Goal: Task Accomplishment & Management: Use online tool/utility

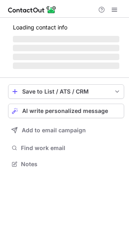
scroll to position [159, 129]
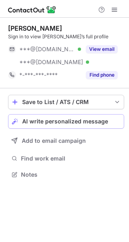
click at [69, 115] on button "AI write personalized message" at bounding box center [66, 121] width 116 height 15
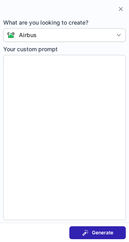
type textarea "**********"
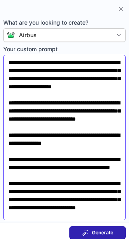
scroll to position [36, 0]
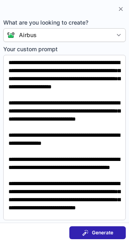
click at [89, 230] on div "Generate" at bounding box center [97, 233] width 31 height 6
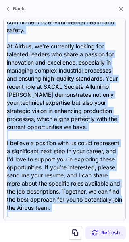
scroll to position [185, 0]
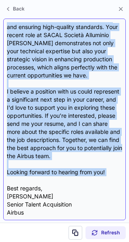
drag, startPoint x: 8, startPoint y: 59, endPoint x: 45, endPoint y: 180, distance: 126.9
click at [45, 180] on div "Subject: Exciting Opportunities at Airbus Body: Hi Roberto, I hope this message…" at bounding box center [65, 119] width 116 height 195
copy div "Hi Roberto, I hope this message finds you well! I recently came across your imp…"
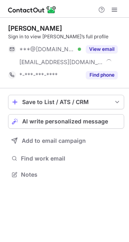
scroll to position [169, 129]
click at [96, 119] on span "AI write personalized message" at bounding box center [65, 121] width 86 height 6
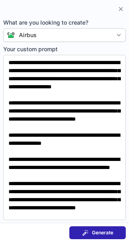
click at [95, 230] on span "Generate" at bounding box center [102, 233] width 21 height 6
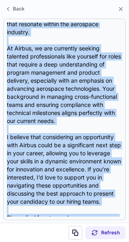
scroll to position [250, 0]
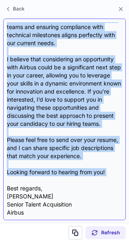
drag, startPoint x: 8, startPoint y: 58, endPoint x: 61, endPoint y: 181, distance: 134.4
click at [61, 181] on div "Subject: Exciting Opportunities at Airbus! Body: Hi Ed, I hope this message fin…" at bounding box center [65, 119] width 116 height 195
copy div "Hi Ed, I hope this message finds you well. I came across your impressive profil…"
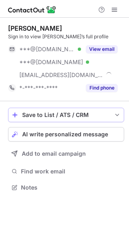
scroll to position [182, 129]
click at [76, 133] on span "AI write personalized message" at bounding box center [65, 134] width 86 height 6
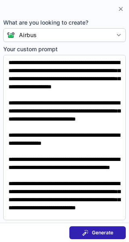
click at [96, 236] on span "Generate" at bounding box center [102, 233] width 21 height 6
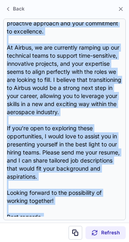
scroll to position [242, 0]
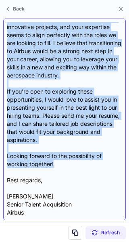
drag, startPoint x: 8, startPoint y: 59, endPoint x: 61, endPoint y: 164, distance: 118.4
click at [61, 164] on div "Subject: Exciting Opportunities at Airbus! Body: Hi [PERSON_NAME], I hope this …" at bounding box center [65, 119] width 116 height 195
copy div "Hi [PERSON_NAME], I hope this message finds you well. As a Senior Talent Acquis…"
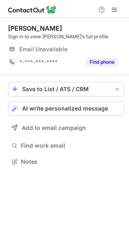
scroll to position [156, 129]
click at [85, 107] on span "AI write personalized message" at bounding box center [65, 108] width 86 height 6
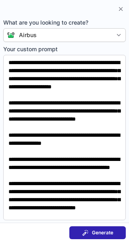
click at [95, 232] on span "Generate" at bounding box center [102, 233] width 21 height 6
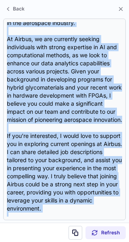
scroll to position [250, 0]
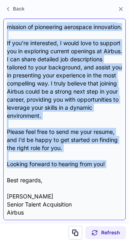
drag, startPoint x: 8, startPoint y: 59, endPoint x: 64, endPoint y: 170, distance: 123.8
click at [64, 170] on div "Subject: Exciting Opportunities at Airbus Body: Hi Benjamin, I hope this messag…" at bounding box center [65, 119] width 116 height 195
copy div "Hi Benjamin, I hope this message finds you well. I came across your LinkedIn pr…"
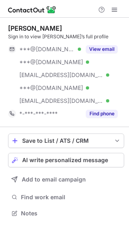
scroll to position [208, 129]
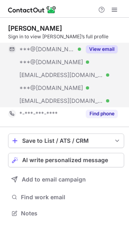
click at [107, 49] on button "View email" at bounding box center [102, 49] width 32 height 8
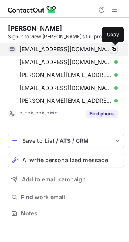
click at [114, 49] on span at bounding box center [114, 49] width 6 height 6
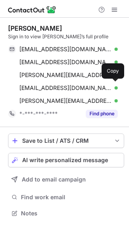
scroll to position [208, 129]
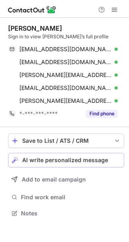
click at [54, 159] on span "AI write personalized message" at bounding box center [65, 160] width 86 height 6
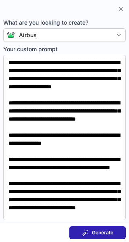
click at [85, 231] on span at bounding box center [85, 233] width 6 height 6
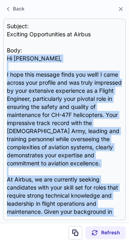
scroll to position [225, 0]
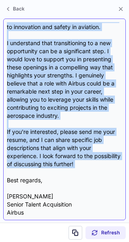
drag, startPoint x: 8, startPoint y: 59, endPoint x: 59, endPoint y: 171, distance: 123.5
click at [59, 171] on div "Subject: Exciting Opportunities at Airbus Body: Hi Aaron, I hope this message f…" at bounding box center [65, 119] width 116 height 195
copy div "Hi Aaron, I hope this message finds you well! I came across your profile and wa…"
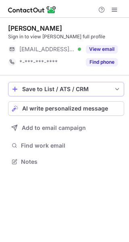
scroll to position [156, 129]
click at [94, 111] on span "AI write personalized message" at bounding box center [65, 108] width 86 height 6
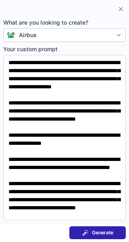
click at [95, 235] on span "Generate" at bounding box center [102, 233] width 21 height 6
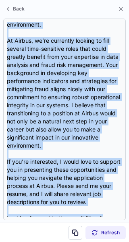
scroll to position [234, 0]
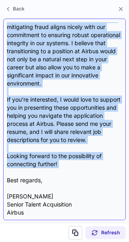
drag, startPoint x: 8, startPoint y: 58, endPoint x: 62, endPoint y: 171, distance: 125.2
click at [62, 171] on div "Subject: Exciting Opportunities at Airbus Body: Hi Hari, I hope this message fi…" at bounding box center [65, 119] width 116 height 195
copy div "Hi Hari, I hope this message finds you well! I recently came across your profil…"
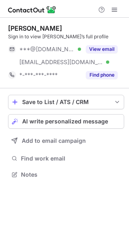
scroll to position [169, 129]
click at [89, 121] on span "AI write personalized message" at bounding box center [65, 121] width 86 height 6
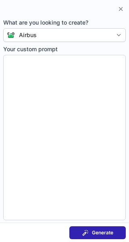
type textarea "**********"
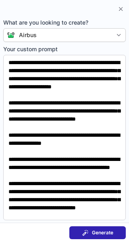
click at [89, 233] on div "Generate" at bounding box center [97, 233] width 31 height 6
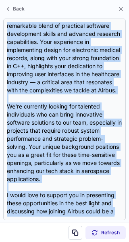
scroll to position [217, 0]
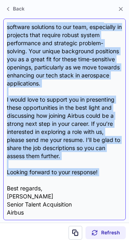
drag, startPoint x: 8, startPoint y: 58, endPoint x: 65, endPoint y: 183, distance: 136.9
click at [65, 183] on div "Subject: Exciting Opportunities at Airbus! Body: Hi Vidya, I hope this message …" at bounding box center [65, 119] width 116 height 195
copy div "Hi Vidya, I hope this message finds you well. I came across your profile while …"
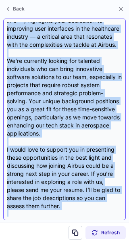
scroll to position [169, 0]
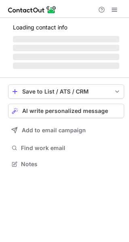
scroll to position [156, 129]
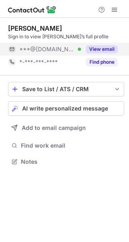
click at [100, 50] on button "View email" at bounding box center [102, 49] width 32 height 8
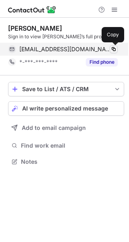
click at [114, 48] on span at bounding box center [114, 49] width 6 height 6
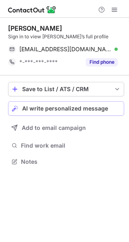
scroll to position [156, 129]
click at [67, 110] on span "AI write personalized message" at bounding box center [65, 108] width 86 height 6
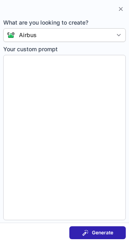
type textarea "**********"
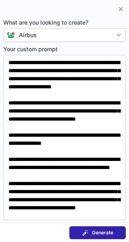
click at [74, 234] on button "Generate" at bounding box center [98, 233] width 57 height 13
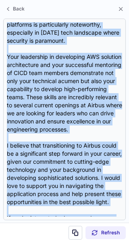
scroll to position [258, 0]
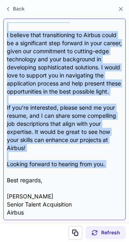
drag, startPoint x: 7, startPoint y: 59, endPoint x: 44, endPoint y: 170, distance: 117.1
click at [44, 170] on div "Subject: Exciting Opportunities at Airbus Body: Hi [PERSON_NAME], I hope this m…" at bounding box center [65, 119] width 116 height 195
copy div "Lo Ipsumdo, S amet cons adipisc elits doe temp! In utla et Dolorem Aliqu, eni A…"
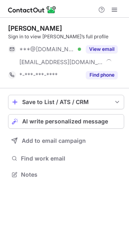
scroll to position [169, 129]
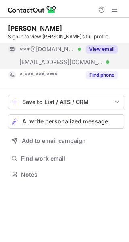
click at [114, 50] on button "View email" at bounding box center [102, 49] width 32 height 8
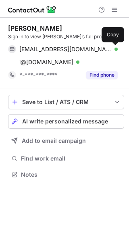
click at [114, 50] on span at bounding box center [114, 49] width 6 height 6
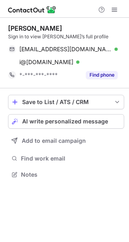
scroll to position [169, 129]
click at [83, 120] on span "AI write personalized message" at bounding box center [65, 121] width 86 height 6
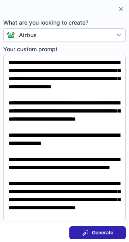
click at [93, 231] on span "Generate" at bounding box center [102, 233] width 21 height 6
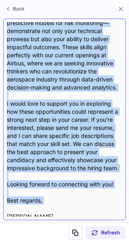
scroll to position [177, 0]
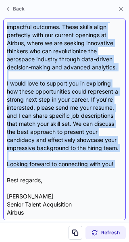
drag, startPoint x: 8, startPoint y: 60, endPoint x: 48, endPoint y: 171, distance: 117.8
click at [48, 171] on div "Subject: Exciting Career Opportunity at Airbus Body: Hi [PERSON_NAME], I hope t…" at bounding box center [65, 119] width 116 height 195
copy div "Lo Ipsu, D sita cons adipisc elits doe temp! I utla etdolo magn aliquae adm ven…"
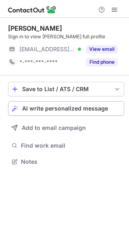
scroll to position [156, 129]
click at [93, 106] on span "AI write personalized message" at bounding box center [65, 108] width 86 height 6
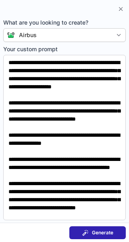
click at [95, 231] on span "Generate" at bounding box center [102, 233] width 21 height 6
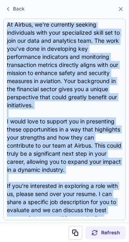
scroll to position [234, 0]
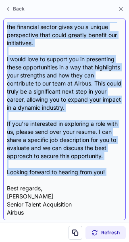
drag, startPoint x: 8, startPoint y: 58, endPoint x: 51, endPoint y: 183, distance: 131.4
click at [51, 183] on div "Subject: Exciting Opportunities at Airbus Body: Hi [PERSON_NAME], I hope this m…" at bounding box center [65, 119] width 116 height 195
copy div "Lo Ipsu, D sita cons adipisc elits doe temp! I utlabore etdo magnaa enim Admini…"
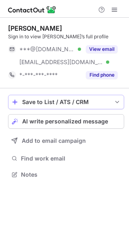
scroll to position [169, 129]
click at [82, 123] on span "AI write personalized message" at bounding box center [65, 121] width 86 height 6
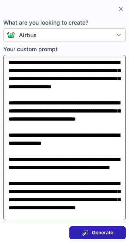
scroll to position [36, 0]
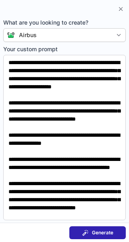
click at [94, 235] on span "Generate" at bounding box center [102, 233] width 21 height 6
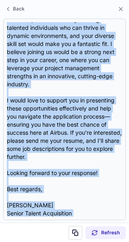
scroll to position [217, 0]
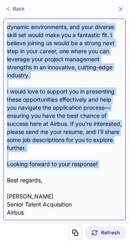
drag, startPoint x: 8, startPoint y: 59, endPoint x: 64, endPoint y: 175, distance: 128.7
click at [64, 175] on div "Subject: Exciting Opportunities at Airbus Body: Hi [PERSON_NAME], I hope this m…" at bounding box center [65, 119] width 116 height 195
copy div "Lo Ipsum, D sita cons adipisc elits doe temp! I utlabore etdo magnaa enim admin…"
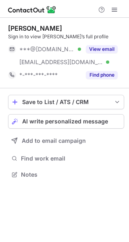
scroll to position [169, 129]
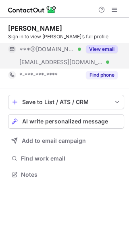
click at [107, 50] on button "View email" at bounding box center [102, 49] width 32 height 8
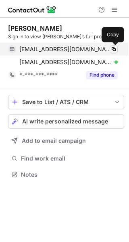
click at [113, 50] on span at bounding box center [114, 49] width 6 height 6
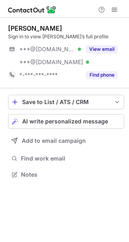
scroll to position [169, 129]
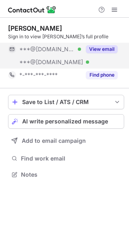
click at [108, 48] on button "View email" at bounding box center [102, 49] width 32 height 8
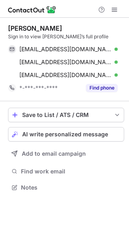
scroll to position [182, 129]
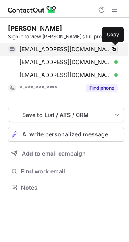
click at [113, 50] on span at bounding box center [114, 49] width 6 height 6
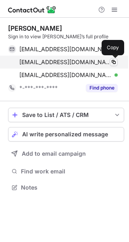
click at [111, 63] on span at bounding box center [114, 62] width 6 height 6
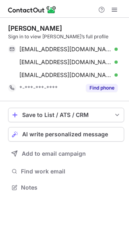
scroll to position [182, 129]
click at [106, 135] on span "AI write personalized message" at bounding box center [65, 134] width 86 height 6
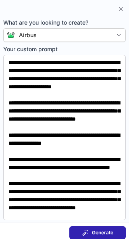
click at [93, 230] on span "Generate" at bounding box center [102, 233] width 21 height 6
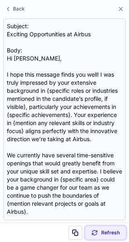
click at [112, 235] on span "Refresh" at bounding box center [110, 233] width 19 height 6
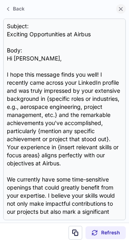
click at [123, 8] on span at bounding box center [121, 9] width 6 height 6
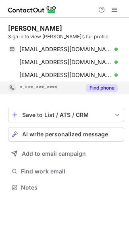
scroll to position [182, 129]
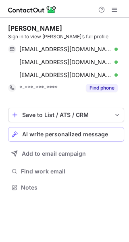
click at [96, 136] on span "AI write personalized message" at bounding box center [65, 134] width 86 height 6
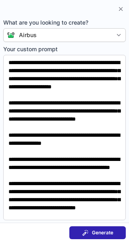
click at [112, 234] on span "Generate" at bounding box center [102, 233] width 21 height 6
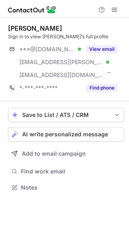
scroll to position [182, 129]
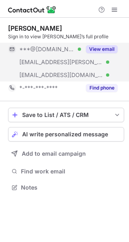
click at [108, 50] on button "View email" at bounding box center [102, 49] width 32 height 8
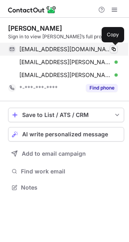
click at [113, 50] on span at bounding box center [114, 49] width 6 height 6
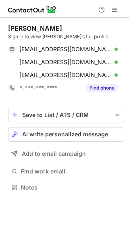
scroll to position [182, 129]
click at [83, 133] on span "AI write personalized message" at bounding box center [65, 134] width 86 height 6
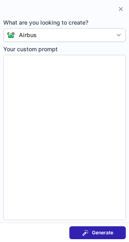
type textarea "**********"
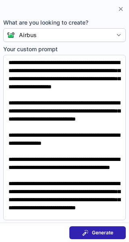
click at [99, 234] on span "Generate" at bounding box center [102, 233] width 21 height 6
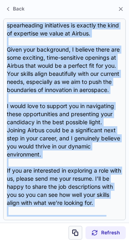
scroll to position [185, 0]
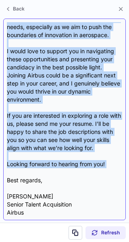
drag, startPoint x: 6, startPoint y: 56, endPoint x: 54, endPoint y: 172, distance: 125.6
click at [54, 172] on div "Subject: Exciting Opportunities at Airbus Body: Hi Mauricio, I hope this messag…" at bounding box center [64, 120] width 123 height 202
copy div "Hi Mauricio, I hope this message finds you well! I came across your profile whi…"
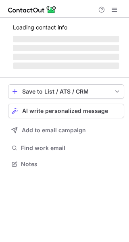
scroll to position [156, 129]
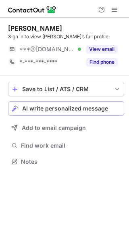
click at [95, 110] on span "AI write personalized message" at bounding box center [65, 108] width 86 height 6
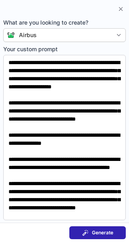
click at [115, 232] on button "Generate" at bounding box center [98, 233] width 57 height 13
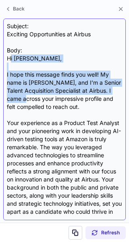
drag, startPoint x: 9, startPoint y: 59, endPoint x: 25, endPoint y: 101, distance: 44.9
click at [25, 101] on div "Subject: Exciting Opportunities at Airbus Body: Hi [PERSON_NAME], I hope this m…" at bounding box center [65, 119] width 116 height 195
click at [9, 57] on div "Subject: Exciting Opportunities at Airbus Body: Hi [PERSON_NAME], I hope this m…" at bounding box center [65, 119] width 116 height 195
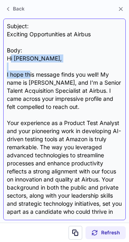
drag, startPoint x: 9, startPoint y: 57, endPoint x: 28, endPoint y: 76, distance: 26.3
click at [28, 76] on div "Subject: Exciting Opportunities at Airbus Body: Hi [PERSON_NAME], I hope this m…" at bounding box center [65, 119] width 116 height 195
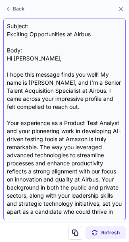
click at [7, 58] on div "Subject: Exciting Opportunities at Airbus Body: Hi [PERSON_NAME], I hope this m…" at bounding box center [65, 119] width 116 height 195
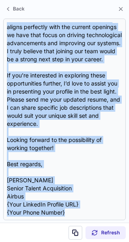
scroll to position [266, 0]
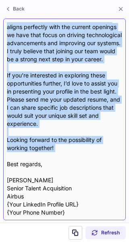
drag, startPoint x: 7, startPoint y: 58, endPoint x: 55, endPoint y: 152, distance: 105.5
click at [55, 152] on div "Subject: Exciting Opportunities at Airbus Body: Hi Bryce, I hope this message f…" at bounding box center [65, 119] width 116 height 195
copy div "Hi Bryce, I hope this message finds you well! My name is Kandace Stone, and I’m…"
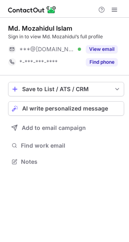
scroll to position [156, 129]
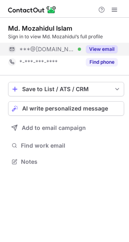
click at [103, 48] on button "View email" at bounding box center [102, 49] width 32 height 8
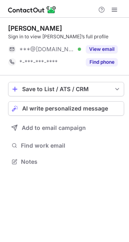
scroll to position [156, 129]
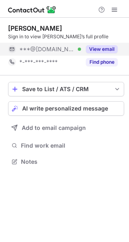
click at [107, 47] on button "View email" at bounding box center [102, 49] width 32 height 8
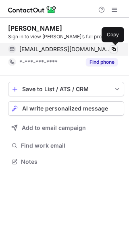
click at [112, 48] on span at bounding box center [114, 49] width 6 height 6
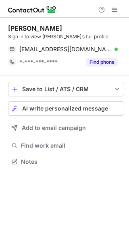
scroll to position [156, 129]
click at [99, 111] on span "AI write personalized message" at bounding box center [65, 108] width 86 height 6
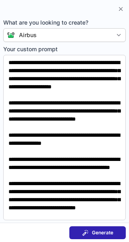
click at [100, 232] on span "Generate" at bounding box center [102, 233] width 21 height 6
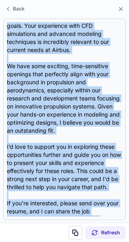
scroll to position [209, 0]
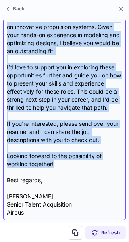
drag, startPoint x: 8, startPoint y: 58, endPoint x: 66, endPoint y: 166, distance: 122.6
click at [66, 166] on div "Subject: Exciting Opportunities at Airbus Body: Hi Devin, I hope this message f…" at bounding box center [65, 119] width 116 height 195
copy div "Hi Devin, I hope this message finds you well! I came across your LinkedIn profi…"
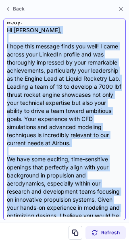
scroll to position [17, 0]
